Goal: Navigation & Orientation: Find specific page/section

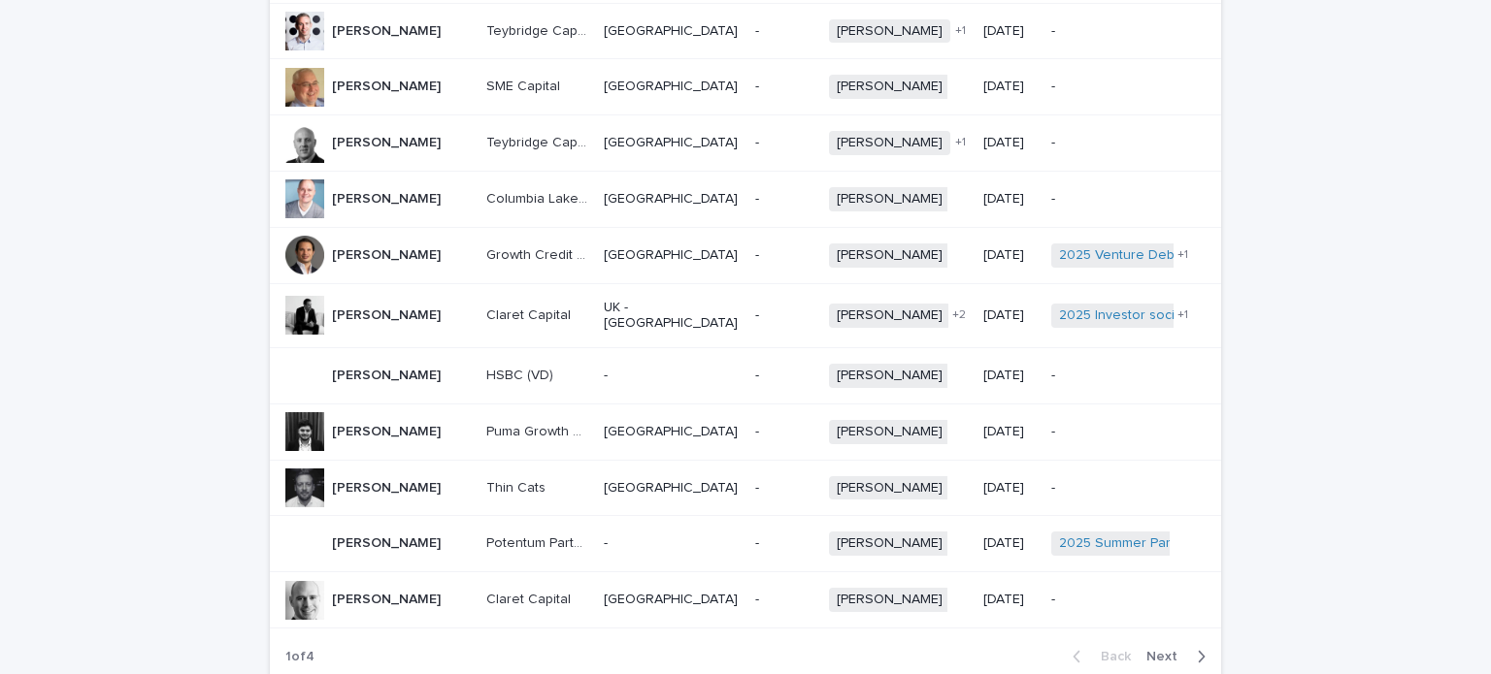
scroll to position [1402, 0]
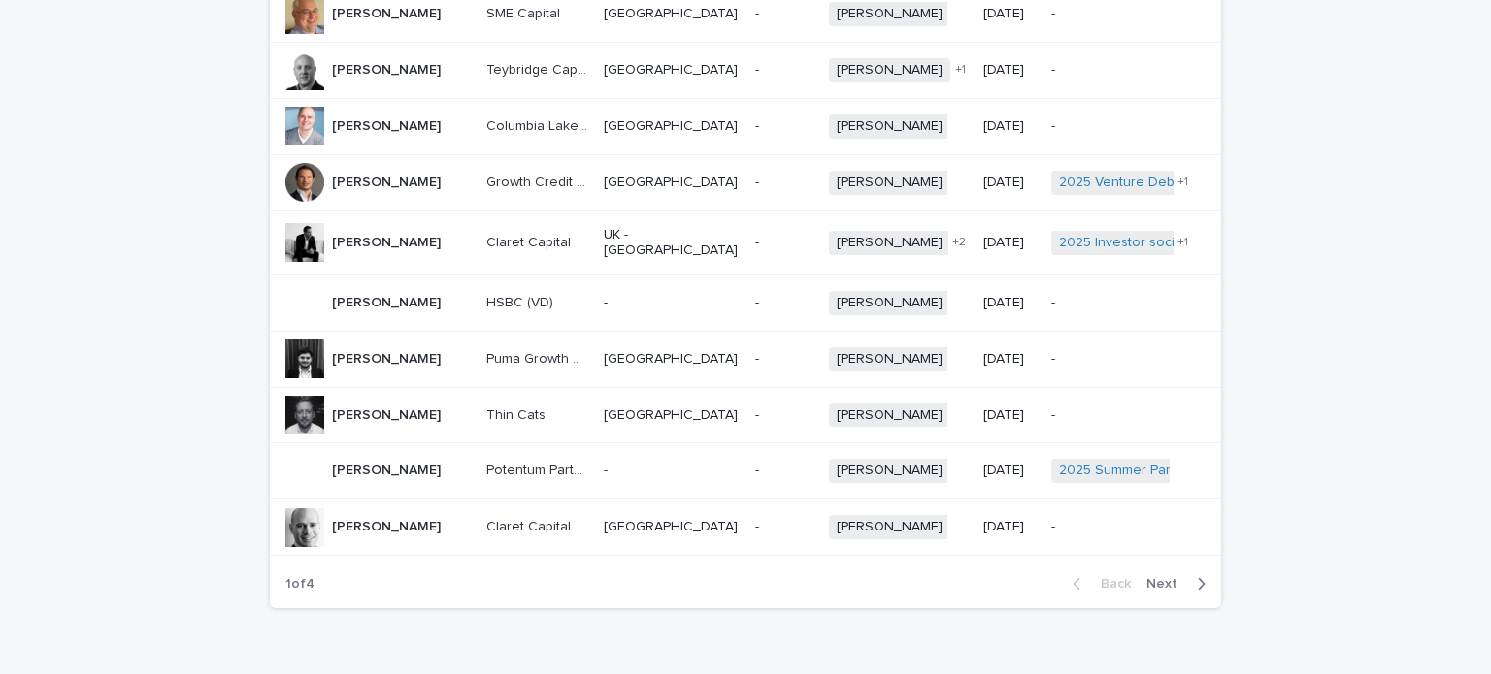
click at [1166, 577] on span "Next" at bounding box center [1167, 584] width 43 height 14
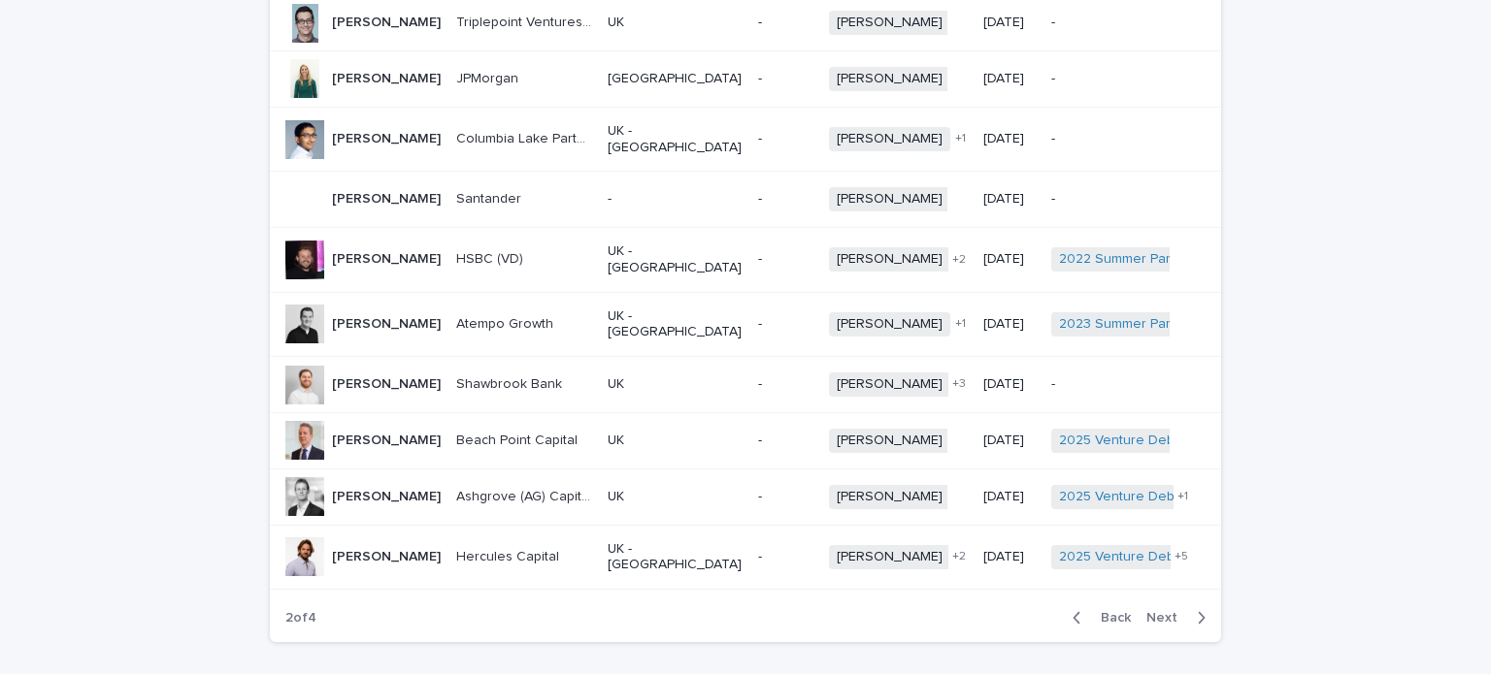
click at [1166, 611] on span "Next" at bounding box center [1167, 618] width 43 height 14
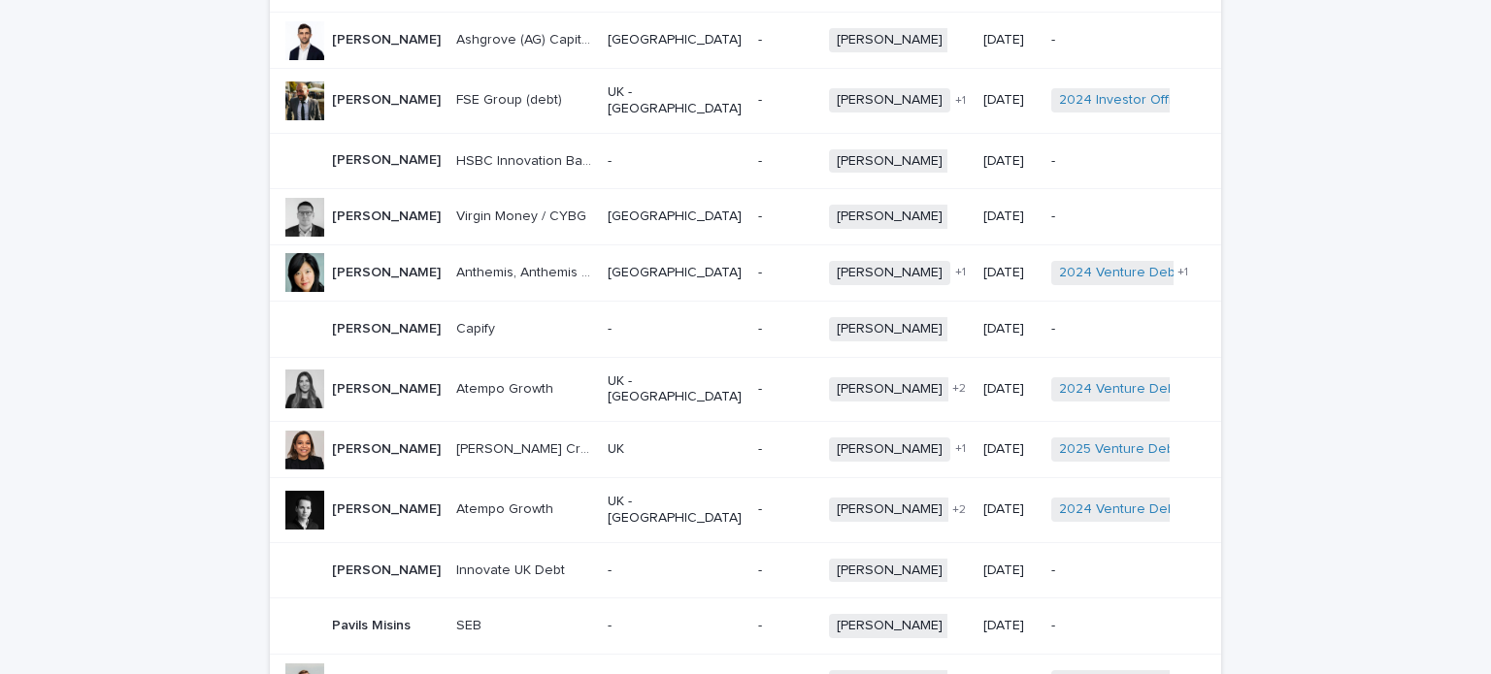
scroll to position [1402, 0]
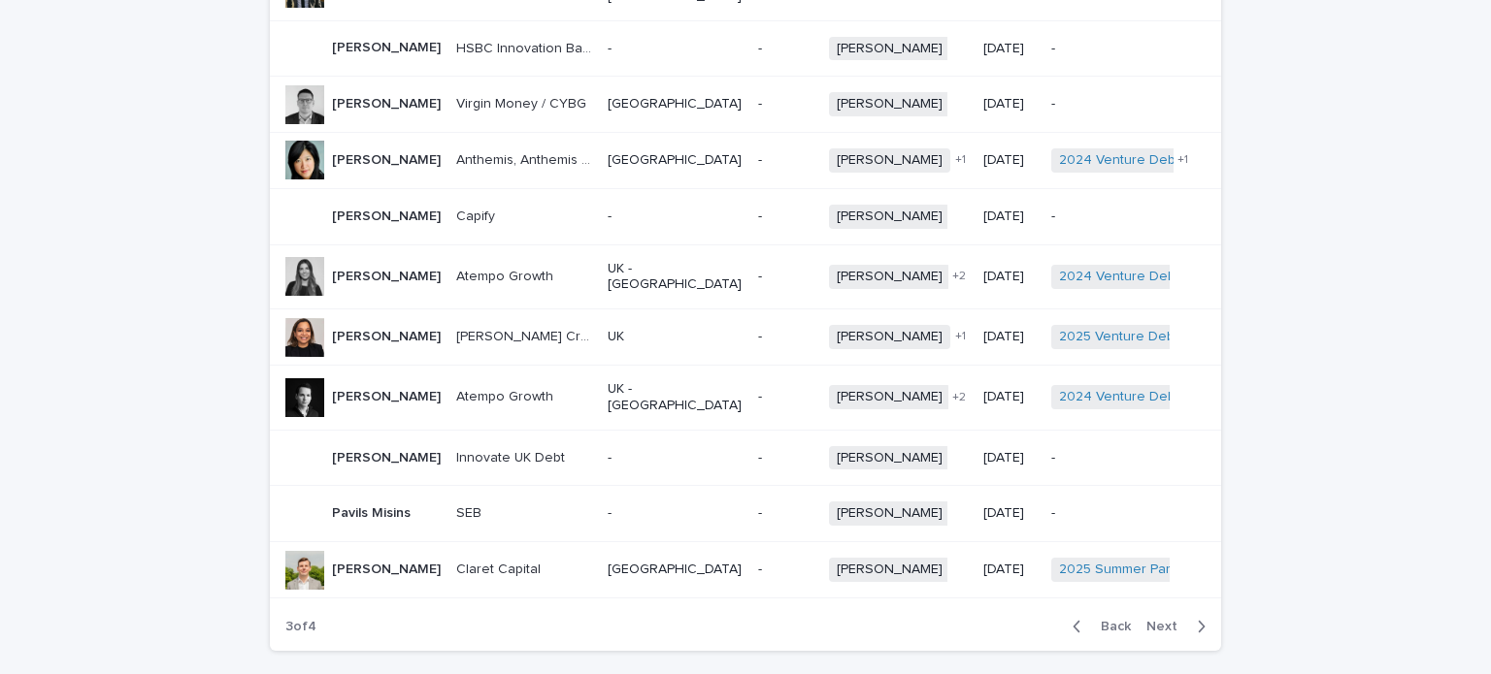
click at [1105, 620] on span "Back" at bounding box center [1110, 627] width 42 height 14
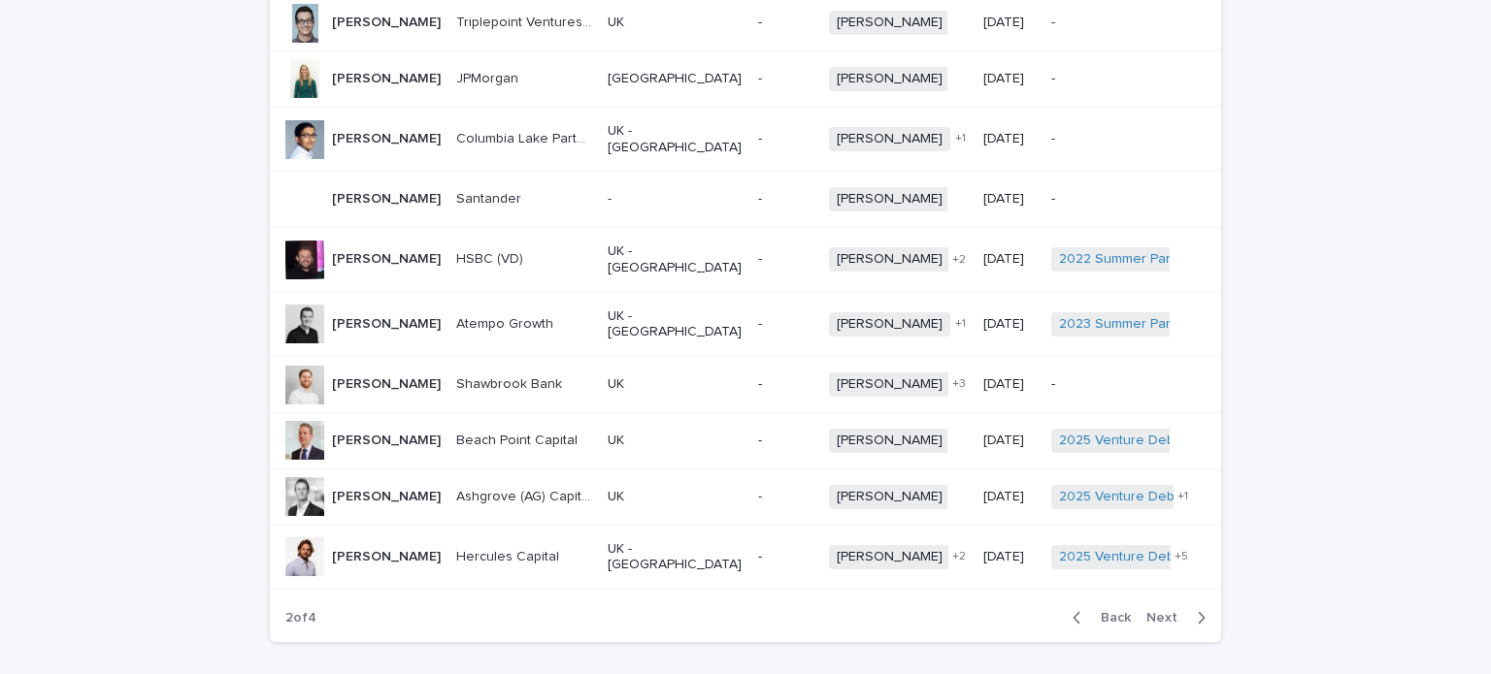
click at [1105, 594] on div "Back Next" at bounding box center [1139, 618] width 164 height 49
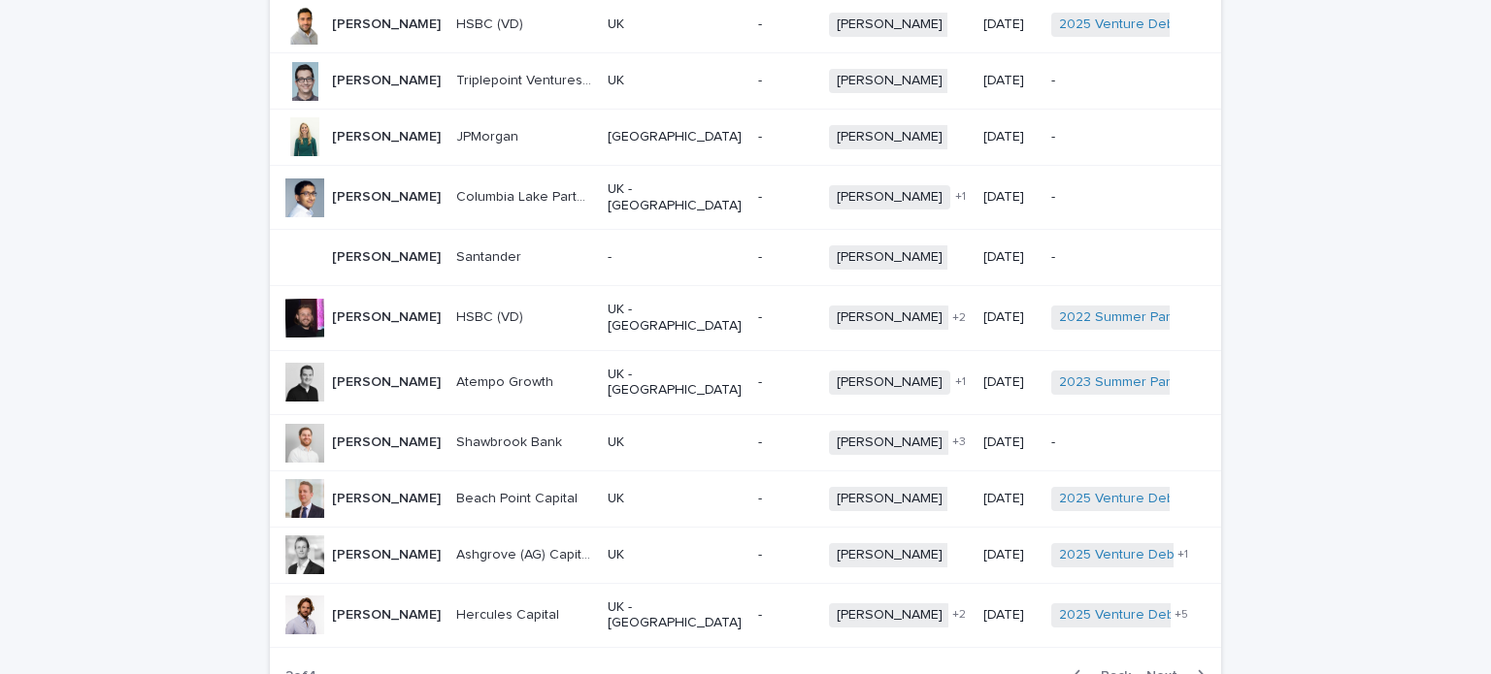
scroll to position [1402, 0]
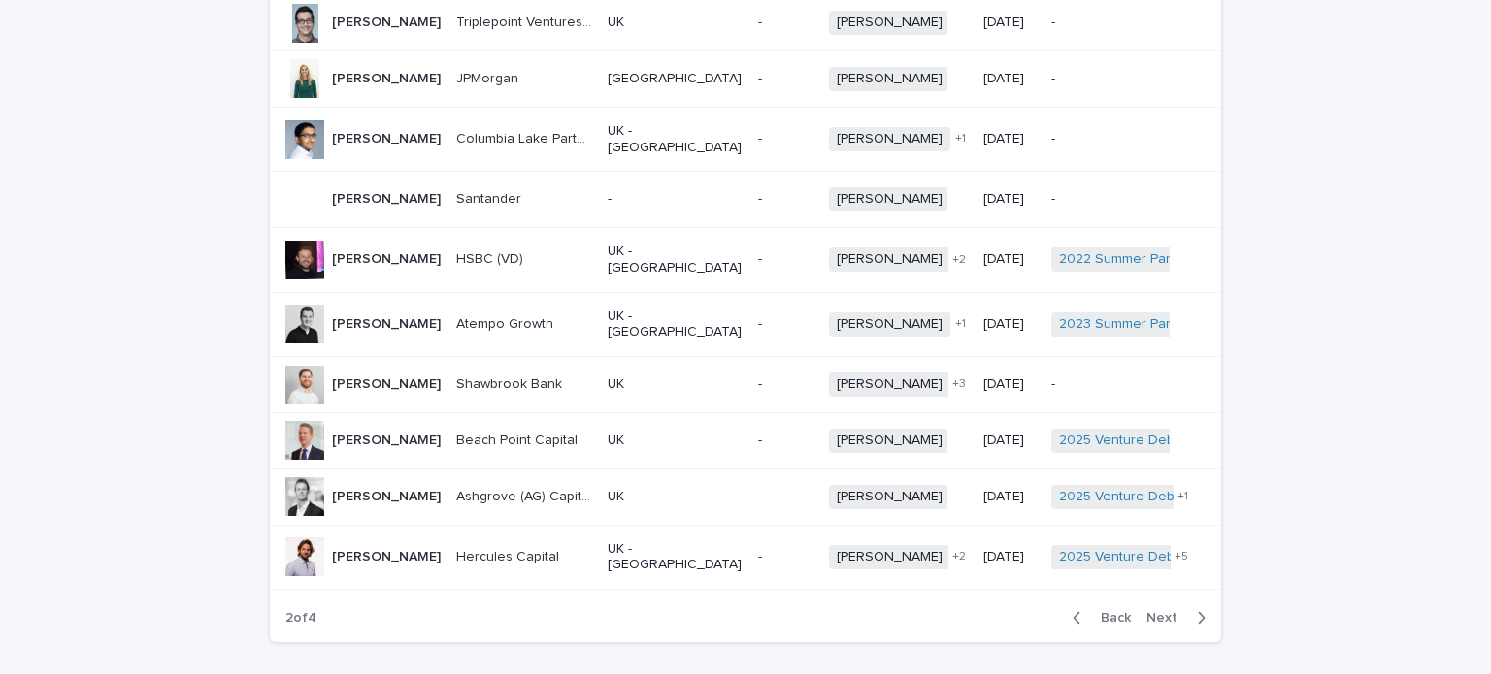
click at [1114, 611] on span "Back" at bounding box center [1110, 618] width 42 height 14
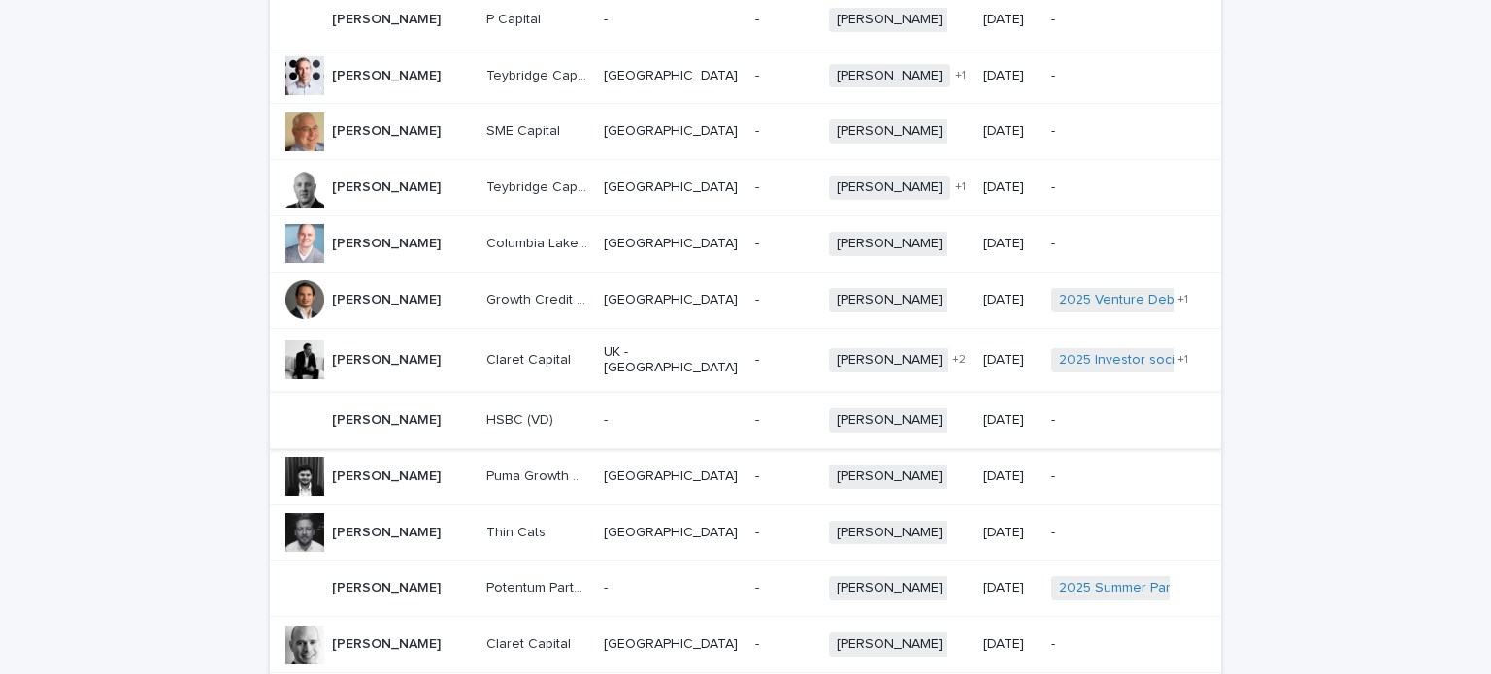
scroll to position [1402, 0]
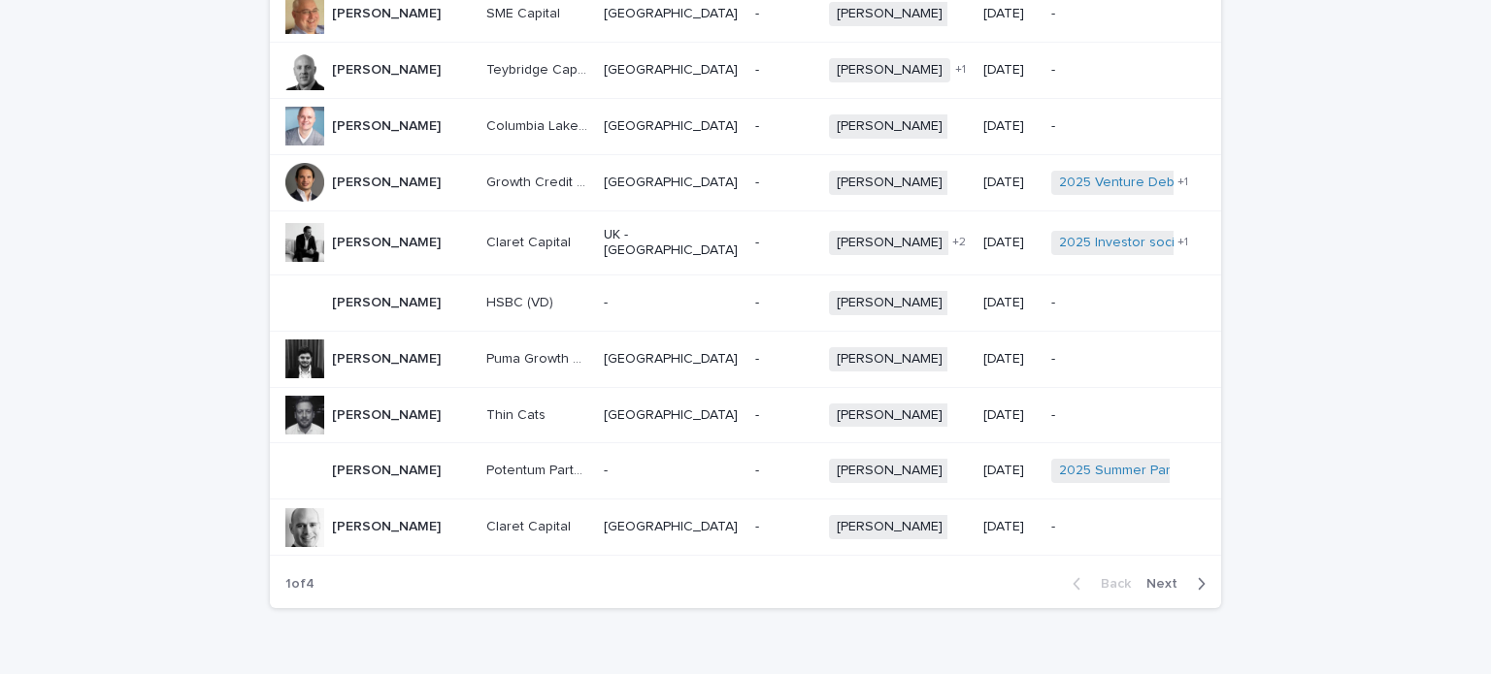
click at [1153, 577] on span "Next" at bounding box center [1167, 584] width 43 height 14
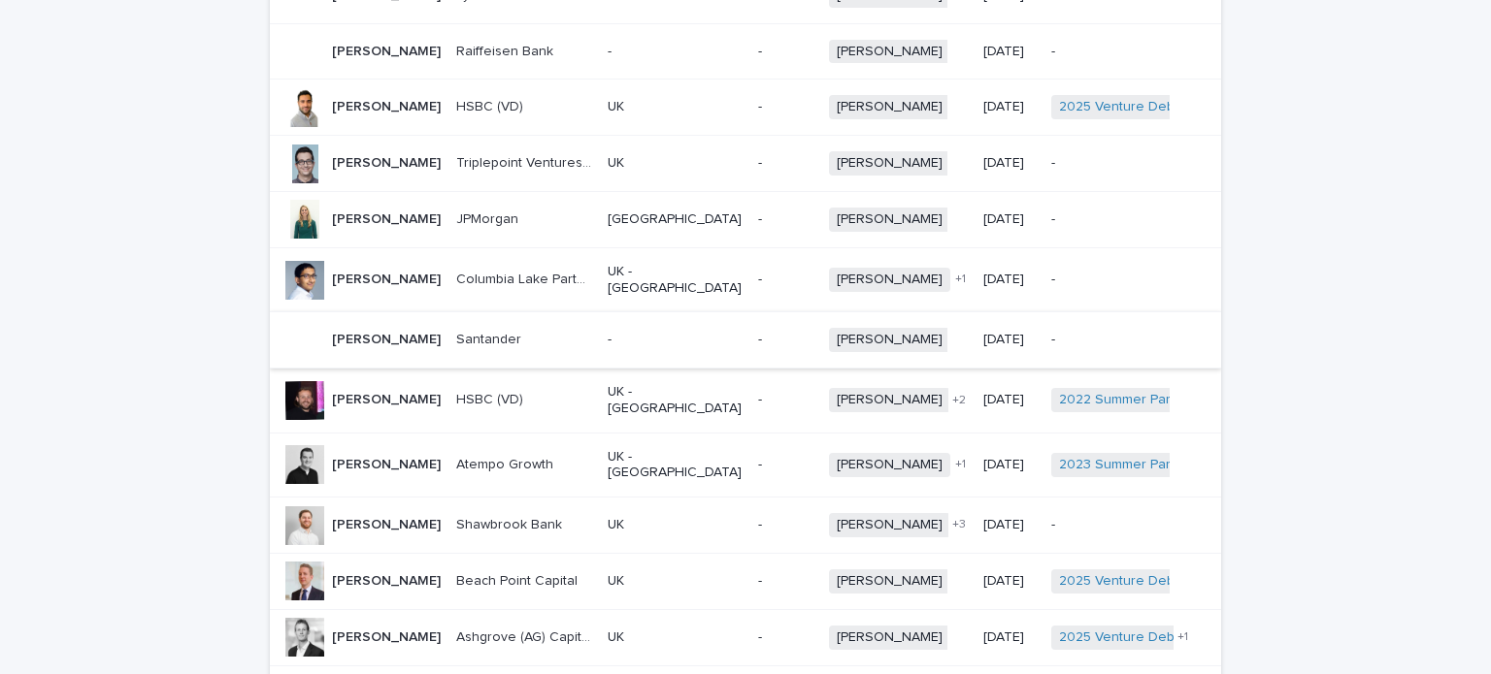
scroll to position [1359, 0]
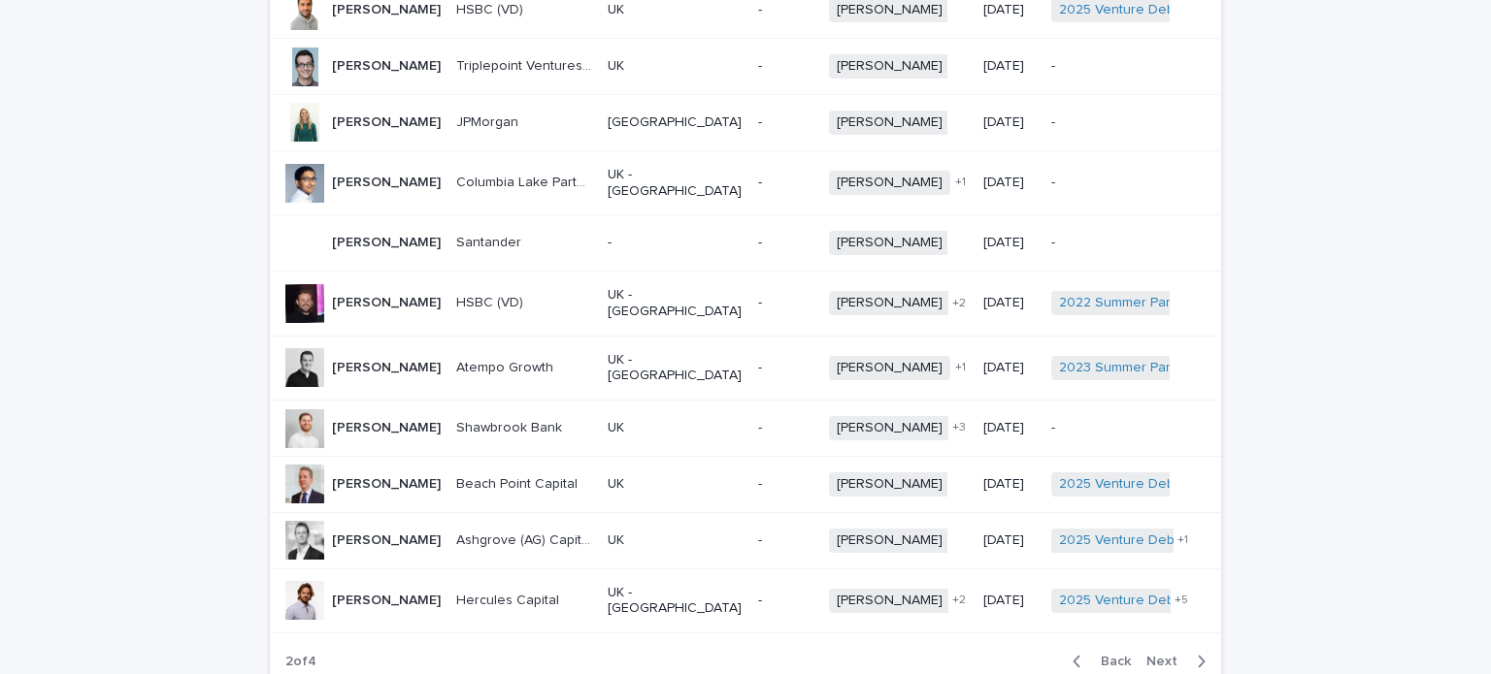
click at [1164, 655] on span "Next" at bounding box center [1167, 662] width 43 height 14
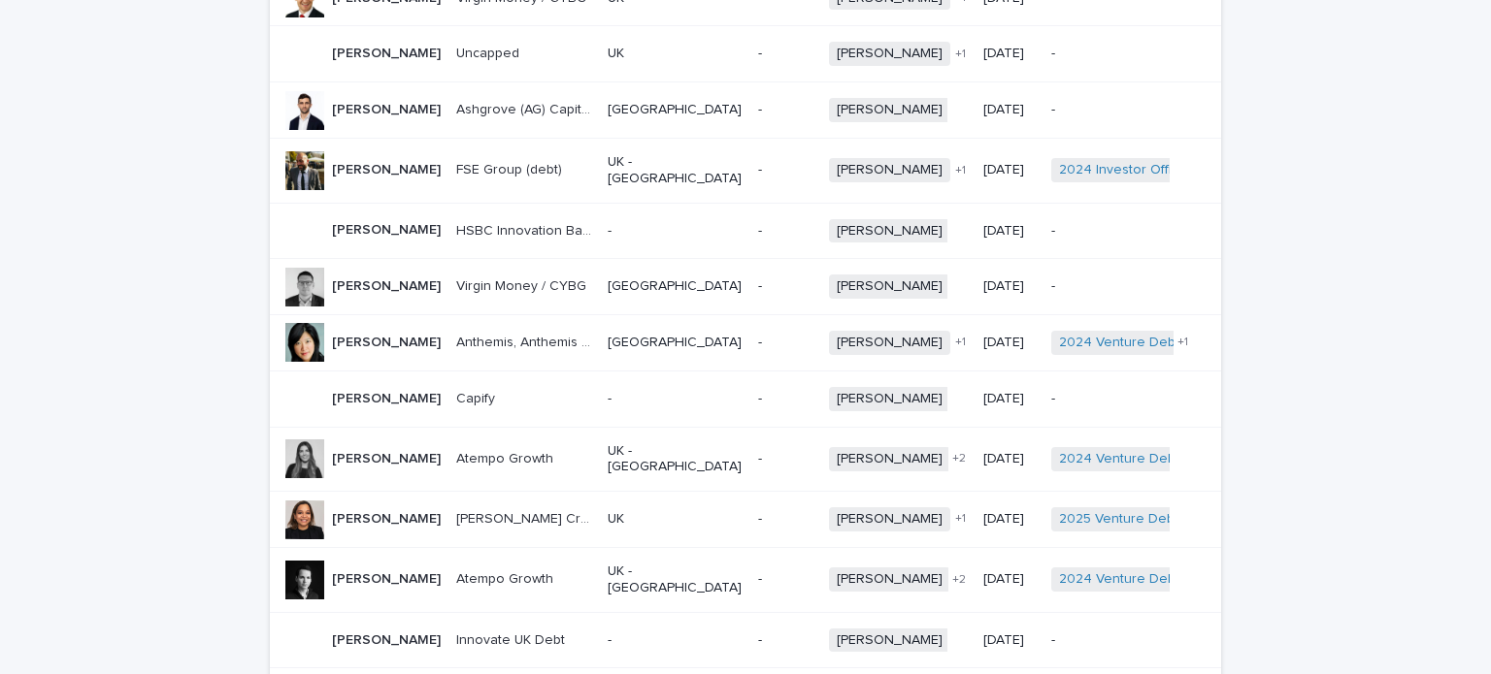
scroll to position [1402, 0]
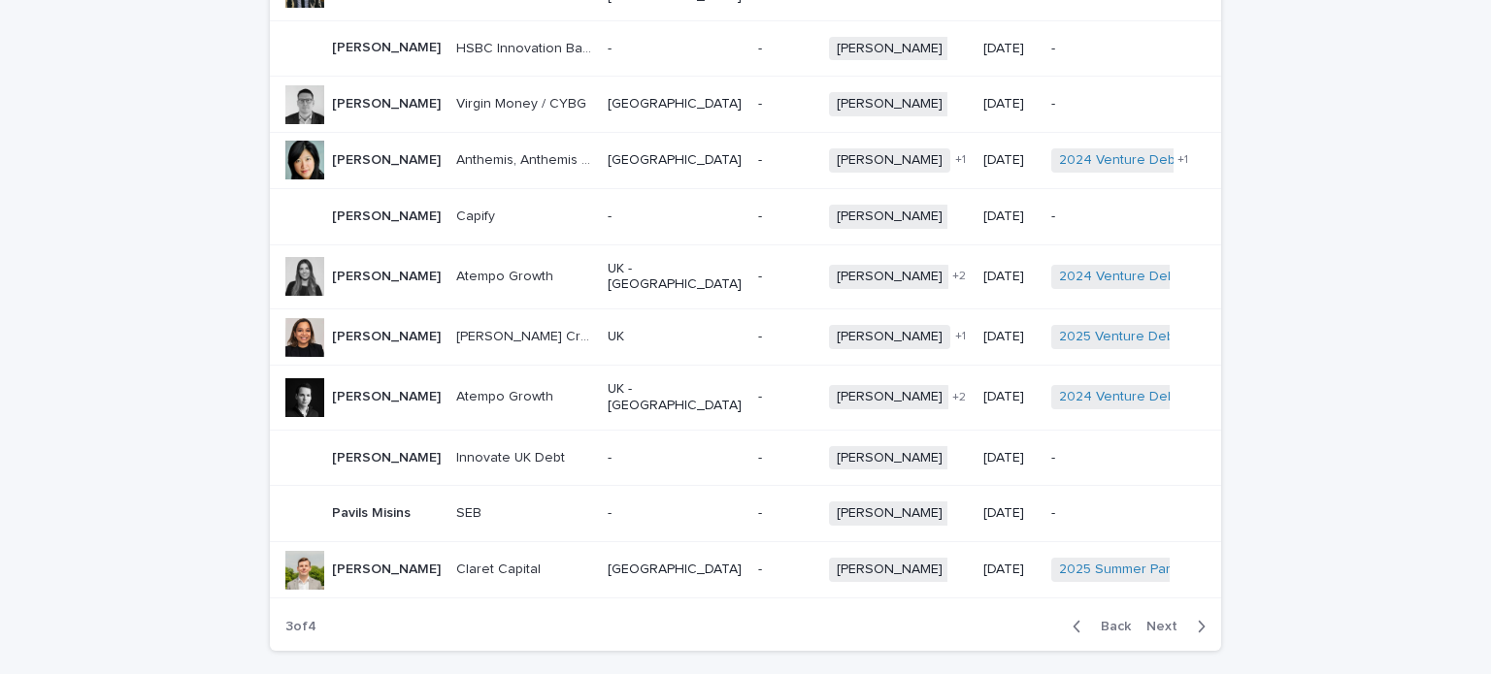
click at [1110, 620] on span "Back" at bounding box center [1110, 627] width 42 height 14
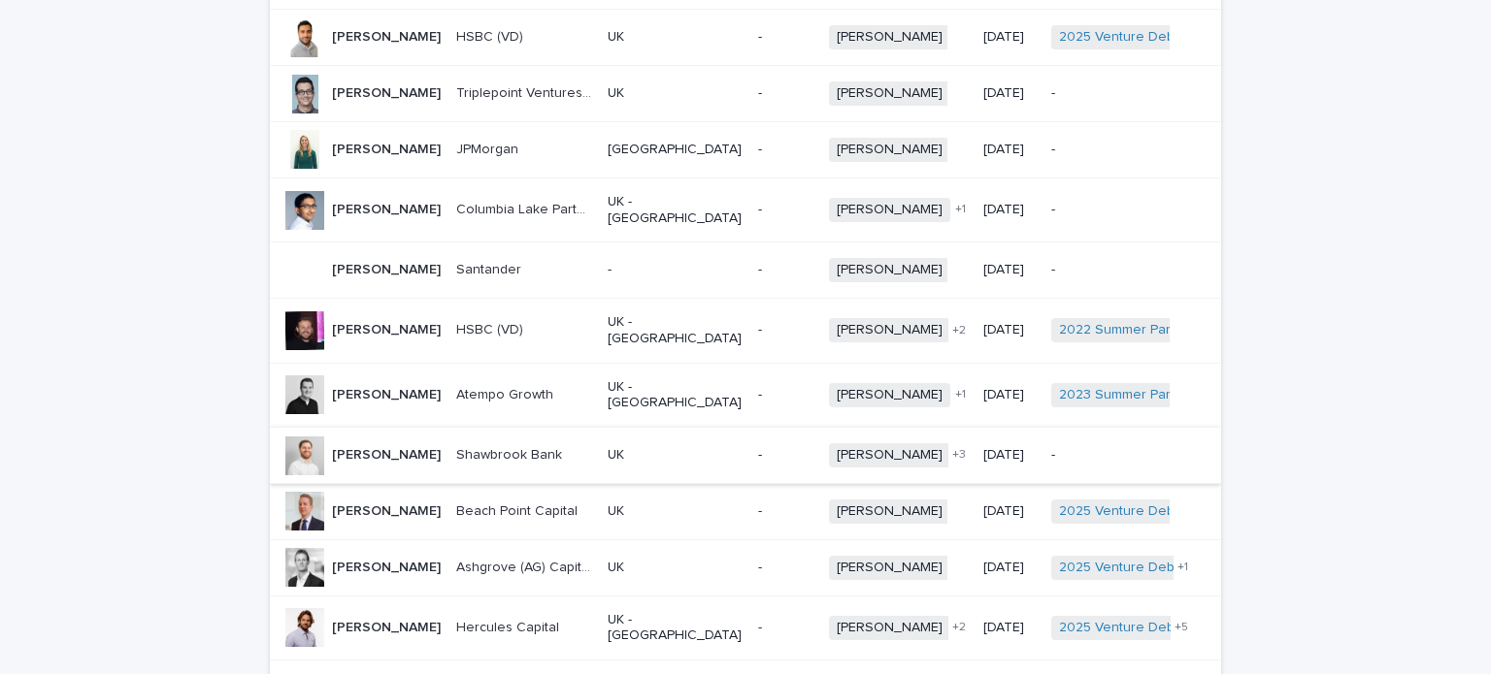
scroll to position [1402, 0]
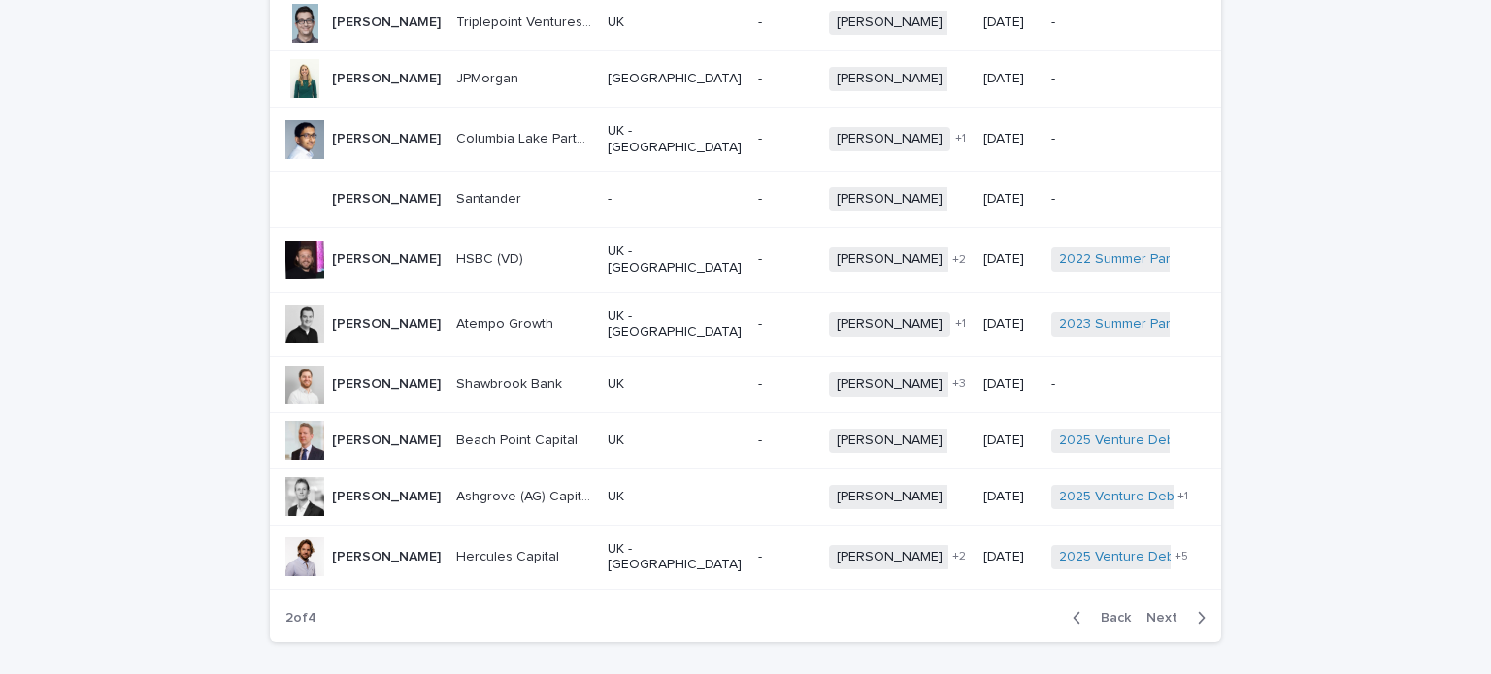
click at [1157, 611] on span "Next" at bounding box center [1167, 618] width 43 height 14
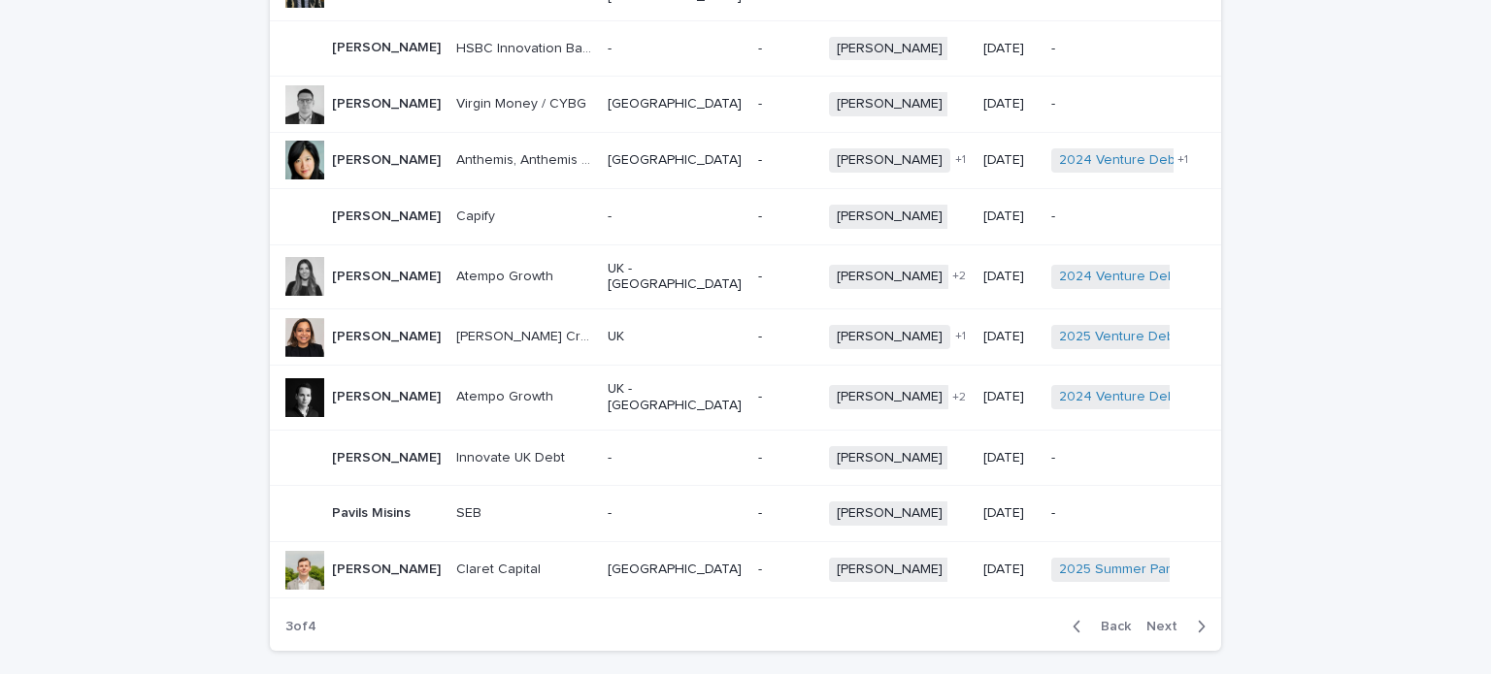
click at [1157, 620] on span "Next" at bounding box center [1167, 627] width 43 height 14
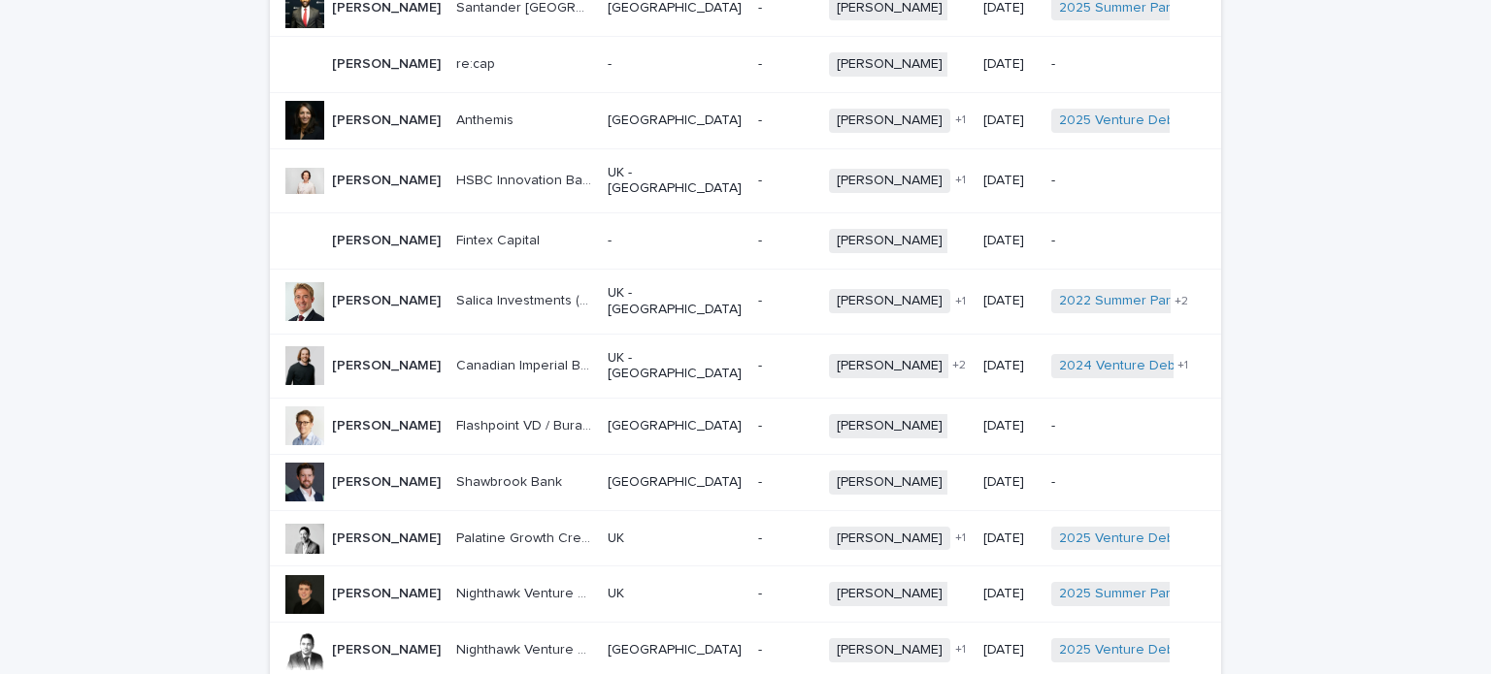
scroll to position [1425, 0]
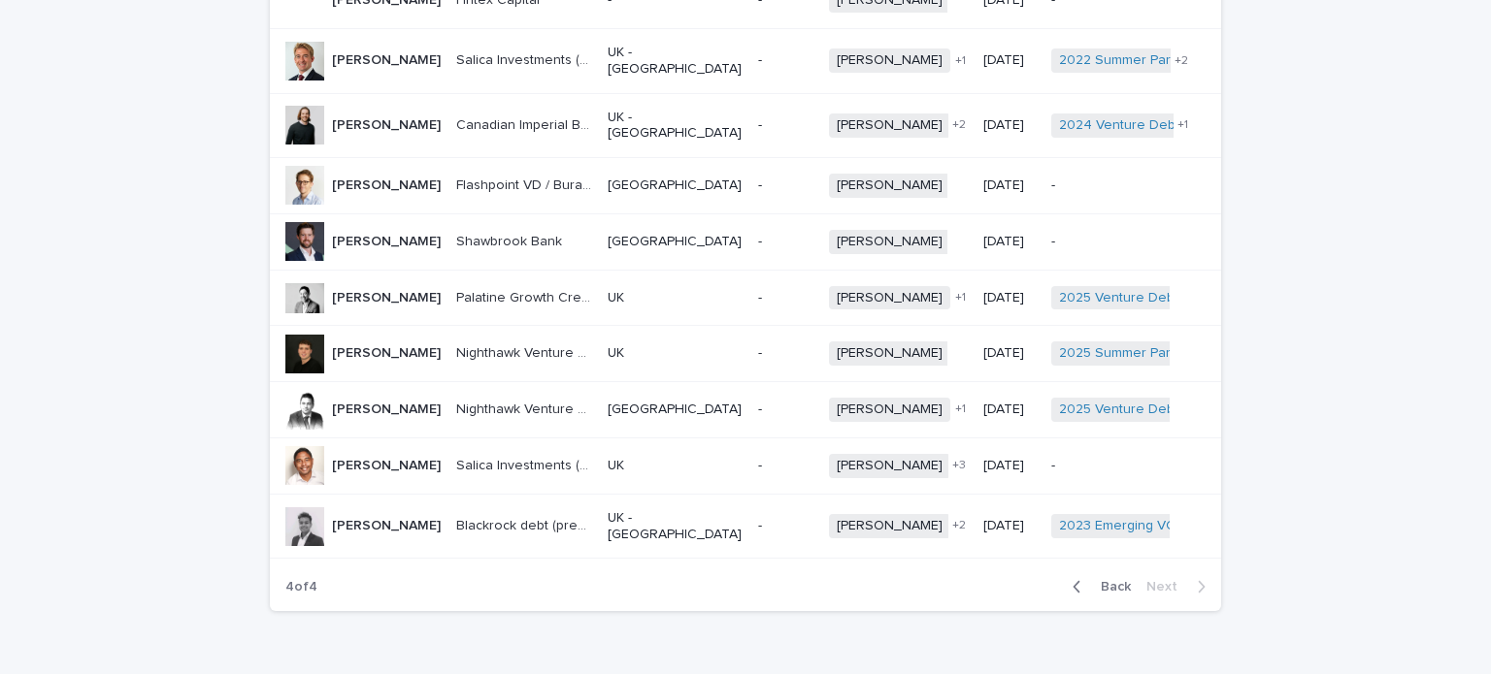
click at [1099, 563] on div "Back Next" at bounding box center [1139, 587] width 164 height 49
click at [1105, 580] on span "Back" at bounding box center [1110, 587] width 42 height 14
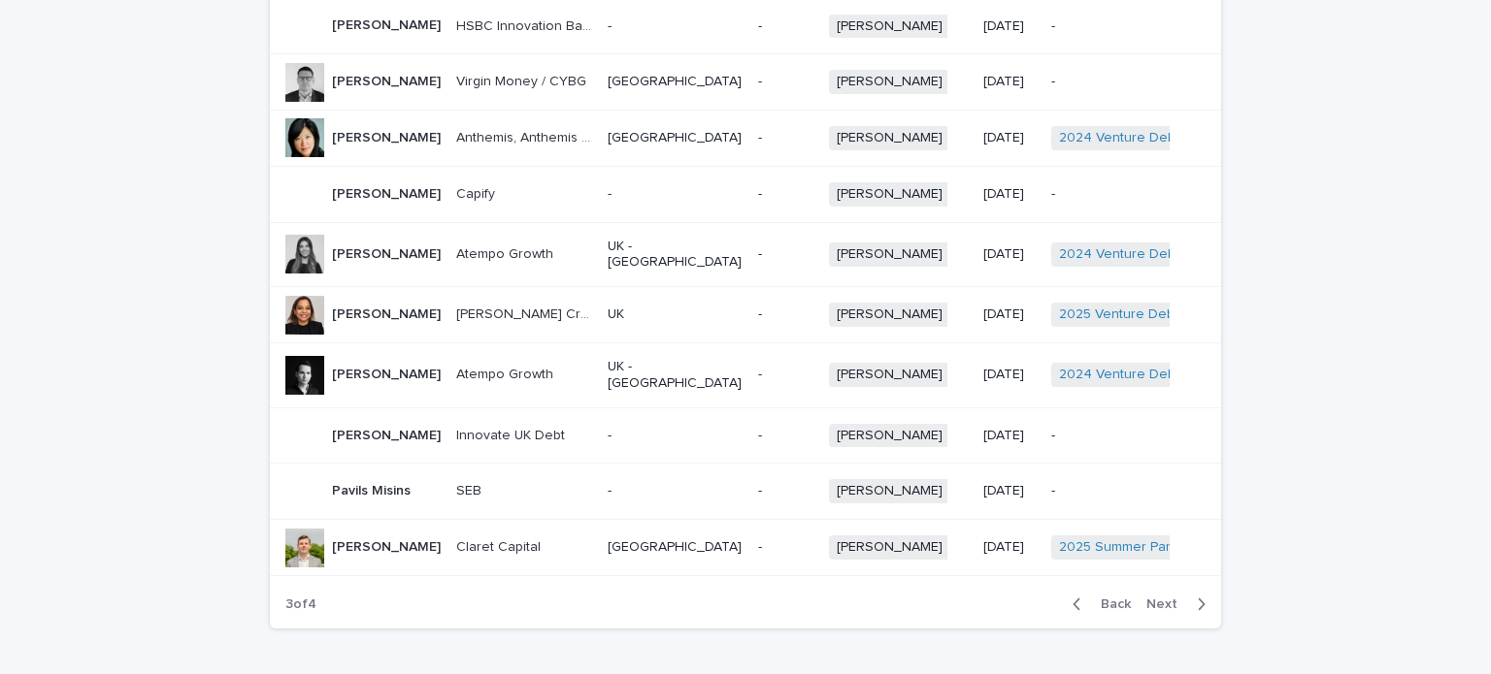
scroll to position [1402, 0]
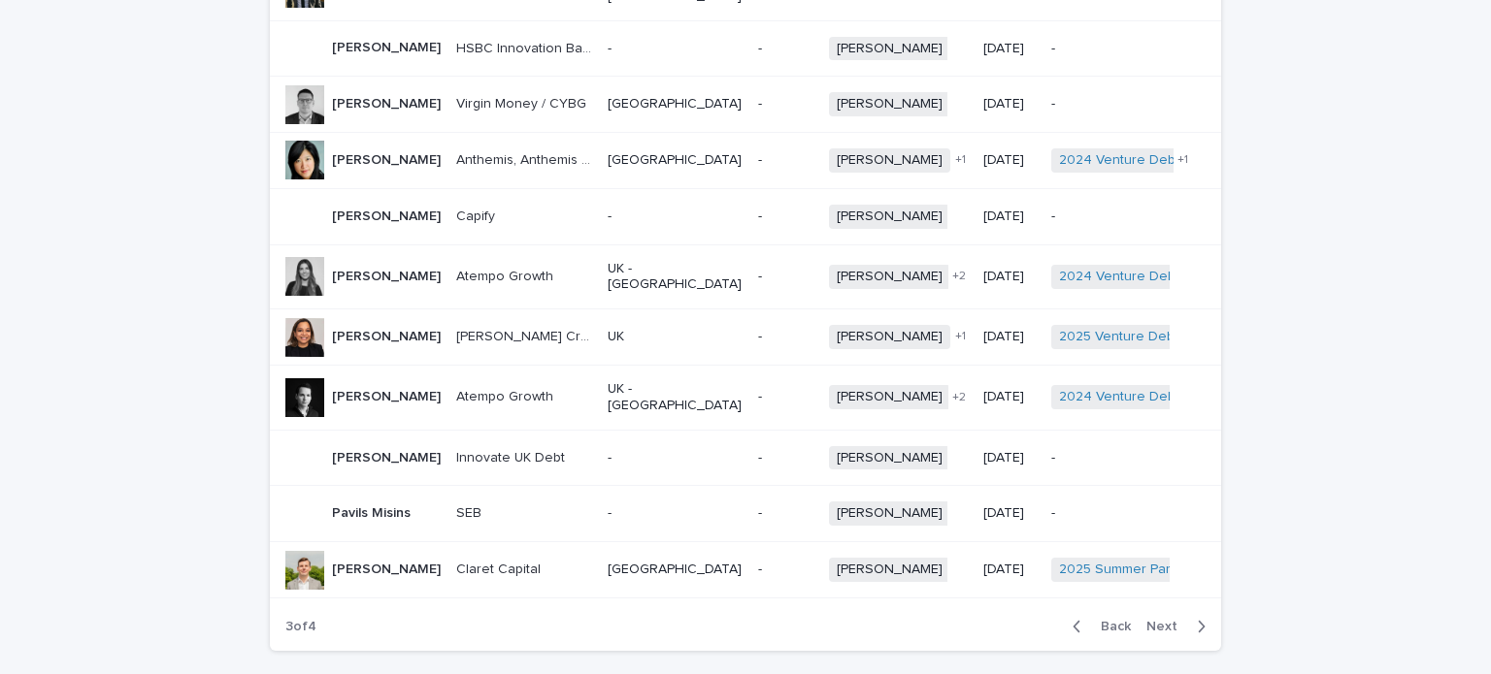
click at [1106, 620] on span "Back" at bounding box center [1110, 627] width 42 height 14
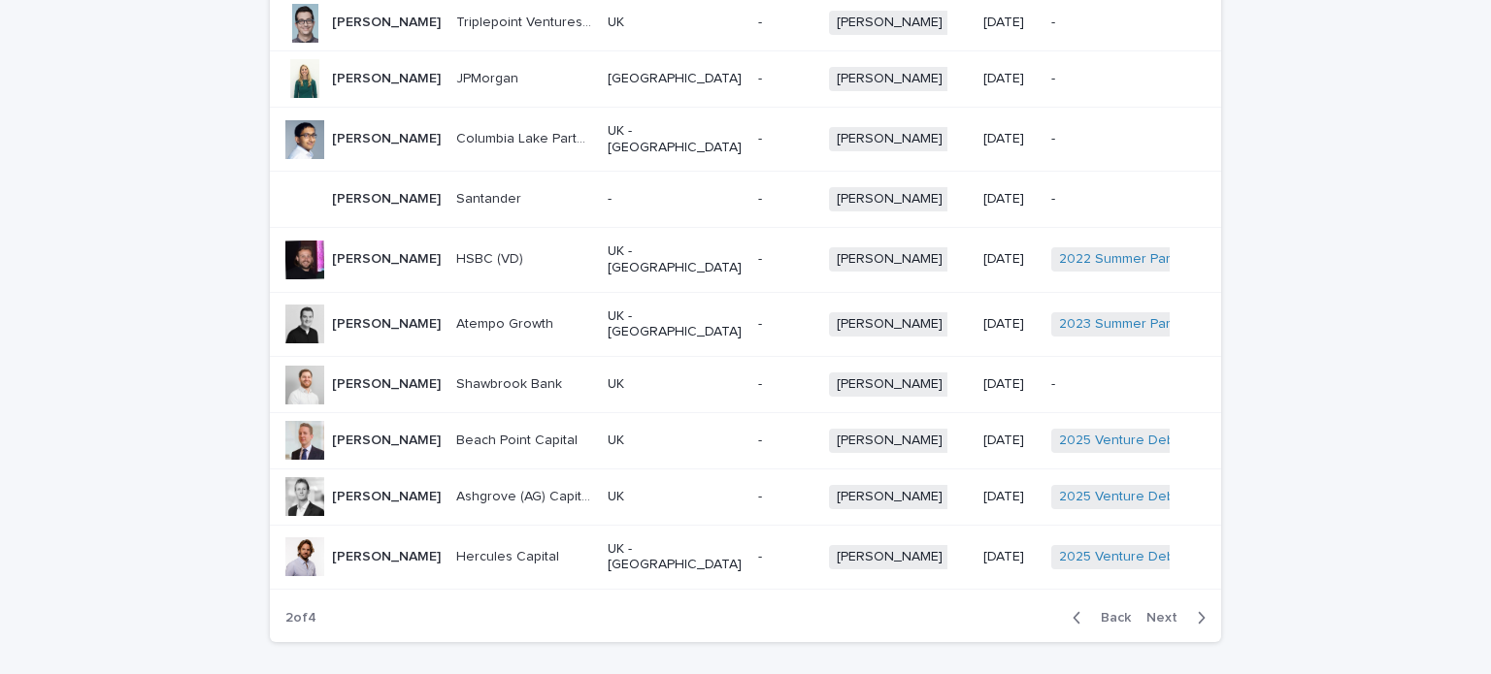
click at [1106, 611] on span "Back" at bounding box center [1110, 618] width 42 height 14
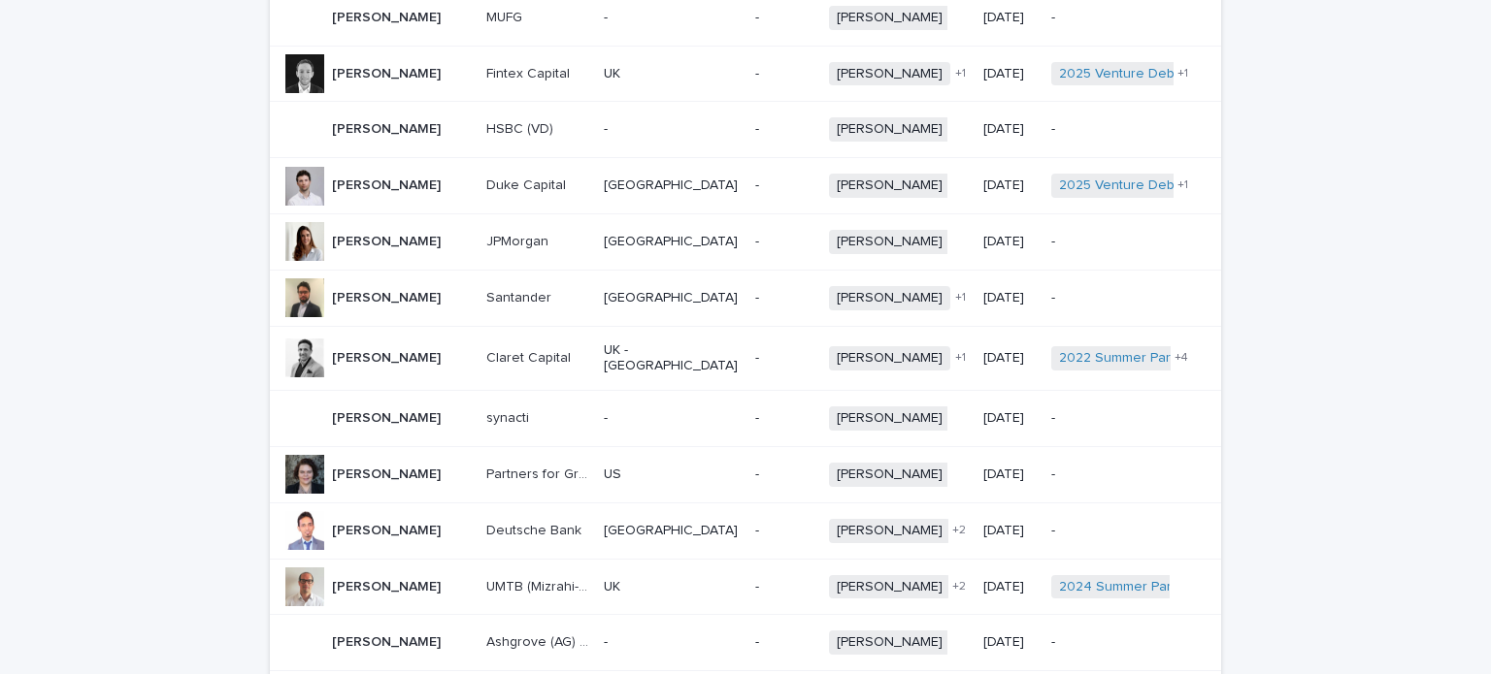
scroll to position [238, 0]
